Goal: Check status: Check status

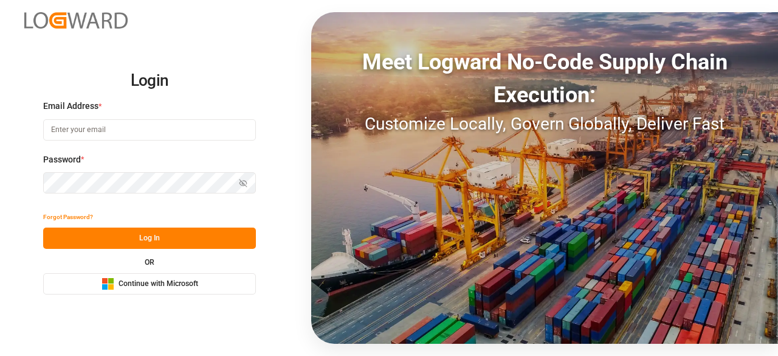
type input "[EMAIL_ADDRESS][PERSON_NAME][DOMAIN_NAME]"
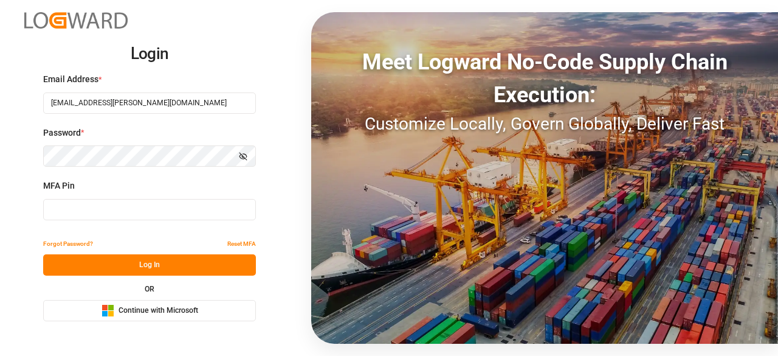
click at [175, 217] on input at bounding box center [149, 209] width 213 height 21
type input "631427"
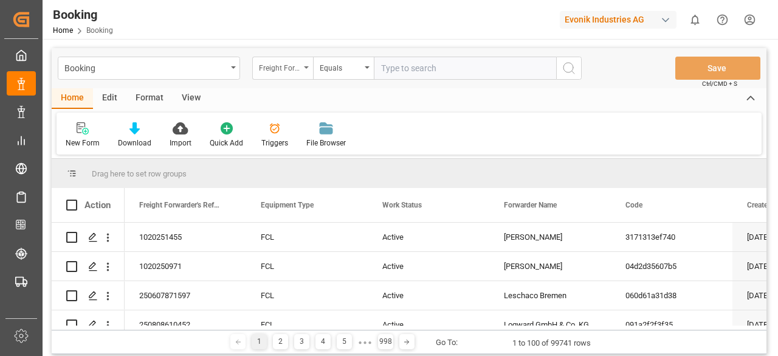
click at [300, 70] on div "Freight Forwarder's Reference No." at bounding box center [282, 68] width 61 height 23
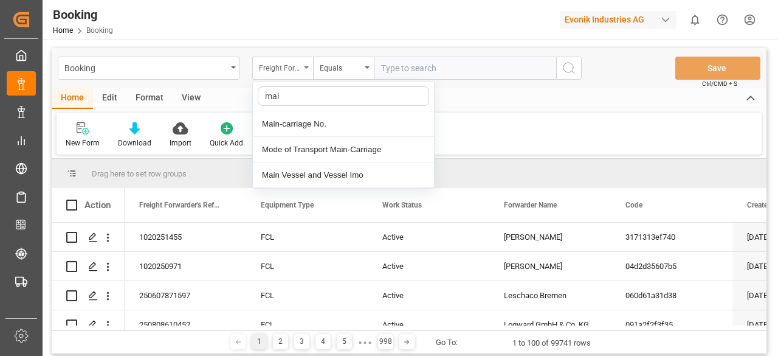
type input "main"
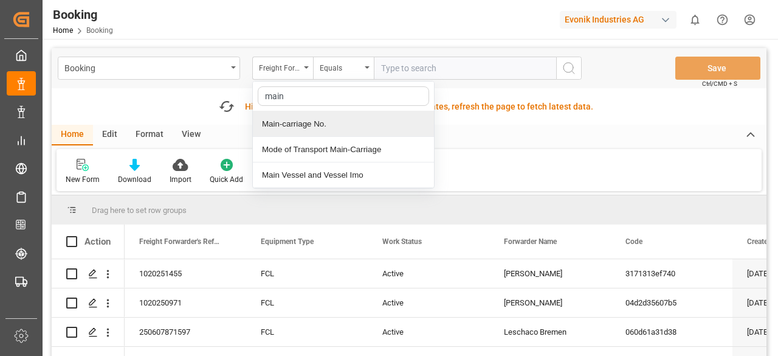
click at [310, 118] on div "Main-carriage No." at bounding box center [343, 124] width 181 height 26
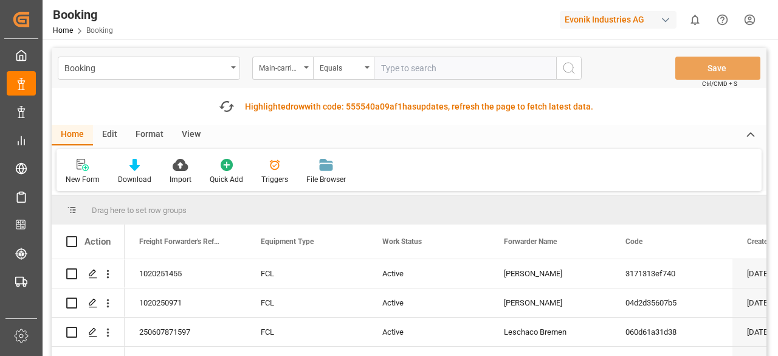
click at [422, 72] on input "text" at bounding box center [465, 68] width 182 height 23
paste input "7001249222"
type input "7001249222"
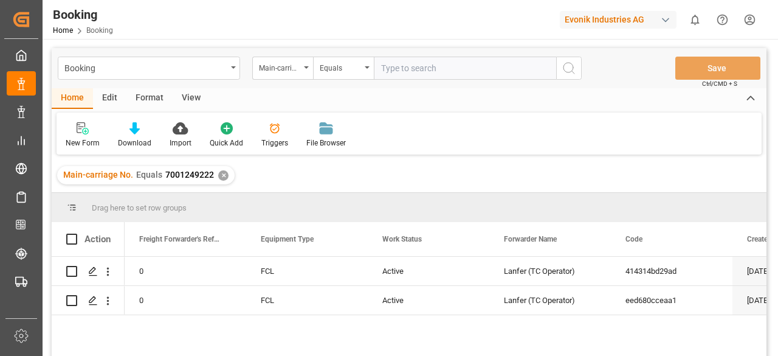
scroll to position [61, 0]
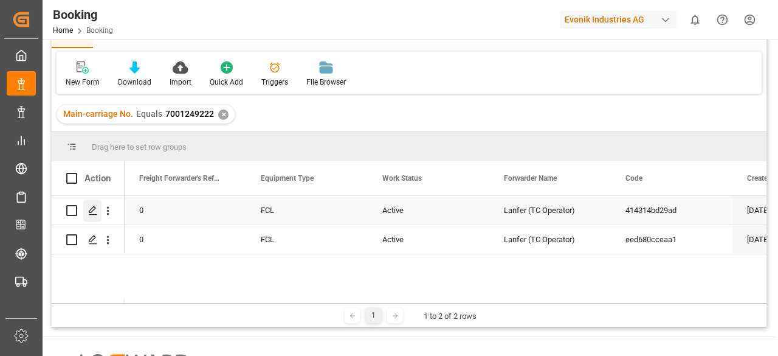
click at [97, 207] on div "Press SPACE to select this row." at bounding box center [92, 210] width 18 height 22
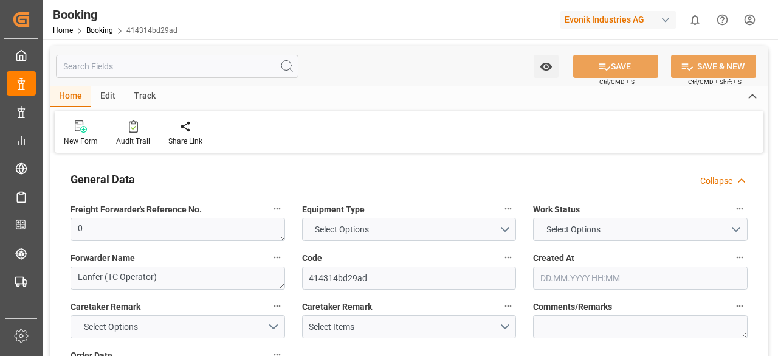
type input "7001249223"
type input "9667150"
type input "EUNWC"
type input "INNSA"
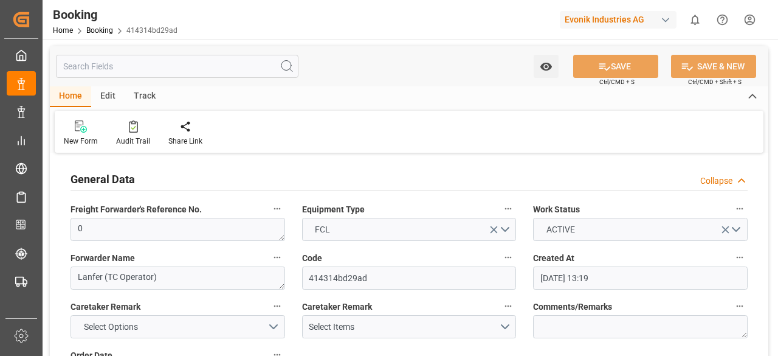
type input "[DATE] 13:19"
type input "[DATE]"
type input "[DATE] 00:00"
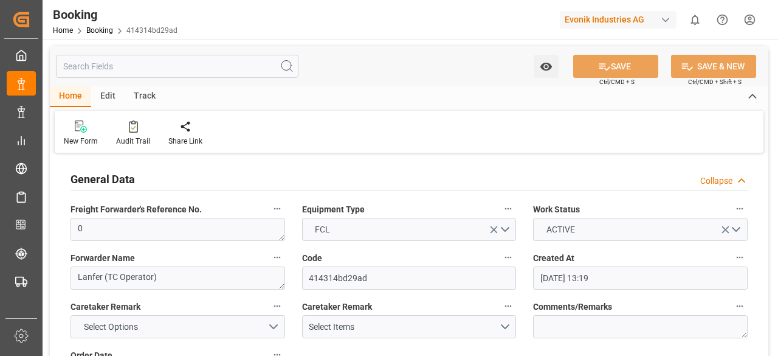
type input "[DATE] 00:00"
type input "[DATE]"
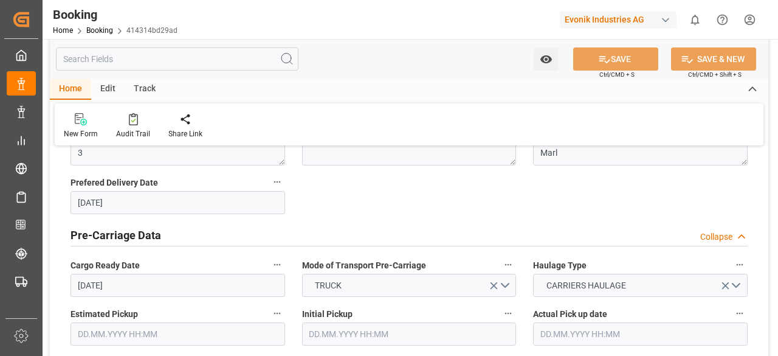
scroll to position [243, 0]
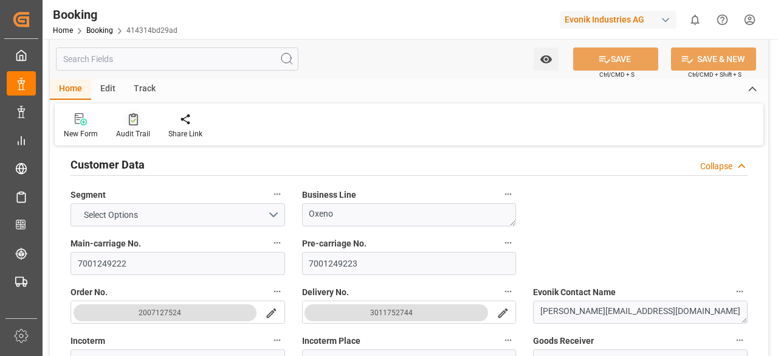
click at [133, 125] on icon at bounding box center [133, 119] width 9 height 12
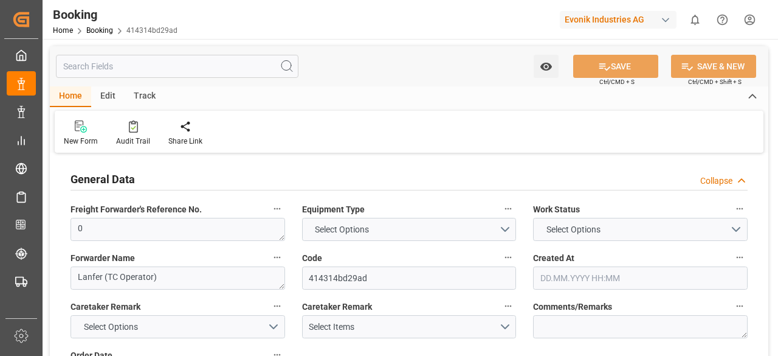
type input "7001249223"
type input "9667150"
type input "EUNWC"
type input "INNSA"
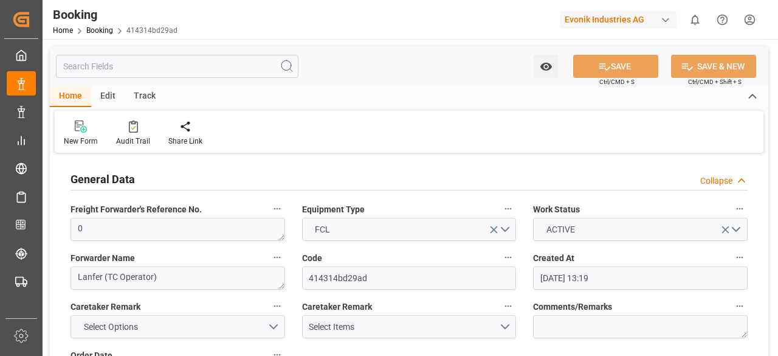
type input "[DATE] 13:19"
type input "[DATE]"
type input "[DATE] 00:00"
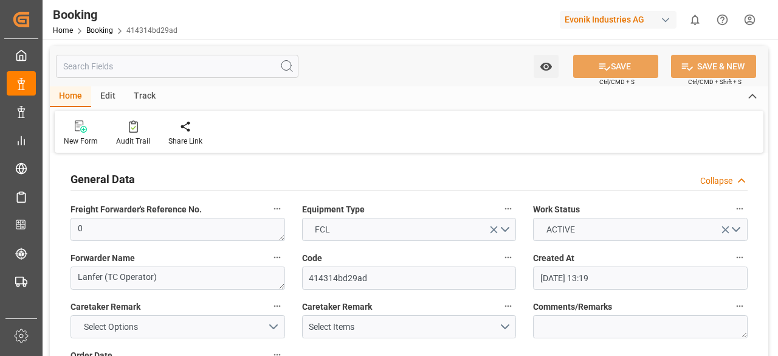
type input "[DATE] 00:00"
type input "[DATE]"
click at [85, 57] on input "text" at bounding box center [177, 66] width 243 height 23
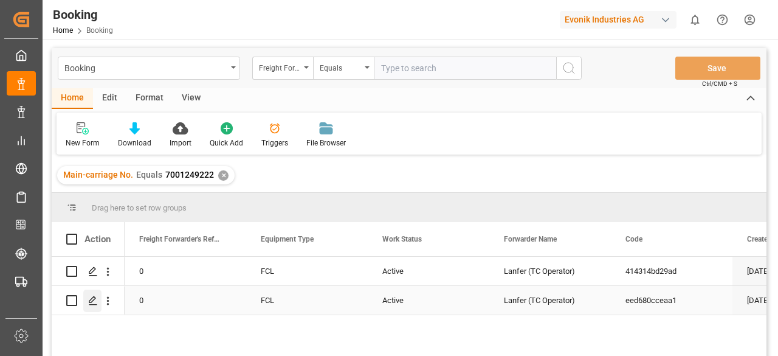
click at [90, 303] on icon "Press SPACE to select this row." at bounding box center [93, 300] width 10 height 10
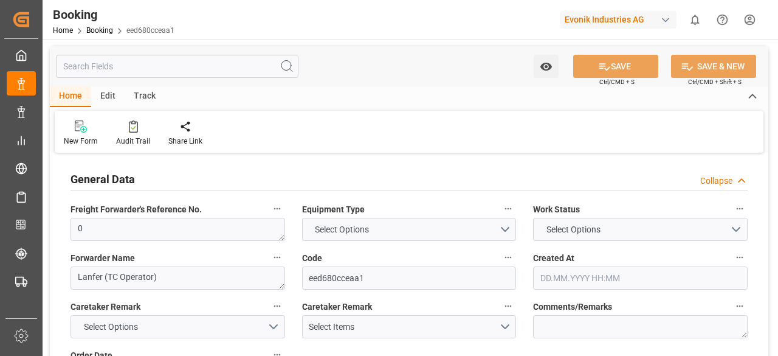
type input "7001249224"
type input "9667150"
type input "EUNWC"
type input "INNSA"
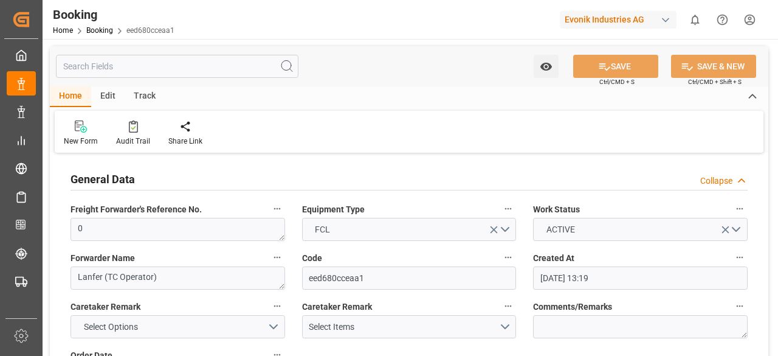
type input "[DATE] 13:19"
type input "[DATE]"
type input "[DATE] 00:00"
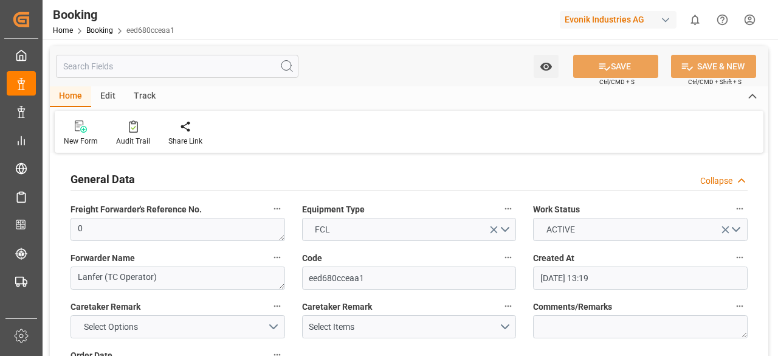
type input "[DATE] 00:00"
type input "[DATE]"
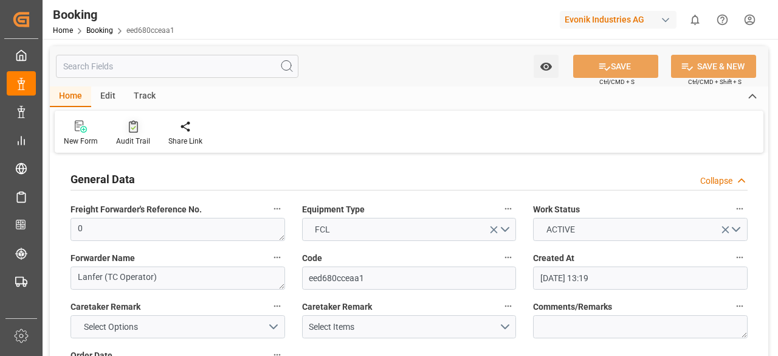
click at [134, 134] on div "Audit Trail" at bounding box center [133, 133] width 52 height 27
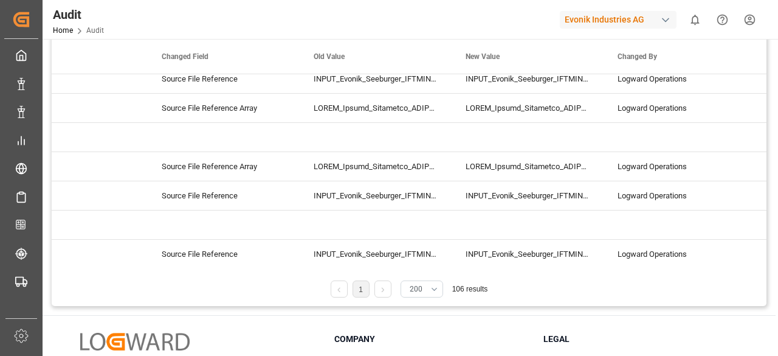
click at [437, 289] on button "200" at bounding box center [422, 288] width 43 height 17
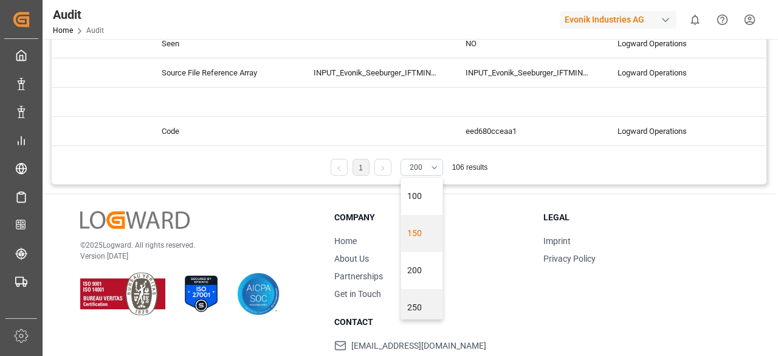
click at [263, 213] on div "© 2025 Logward. All rights reserved. Version [DATE]" at bounding box center [192, 263] width 224 height 104
